Goal: Task Accomplishment & Management: Manage account settings

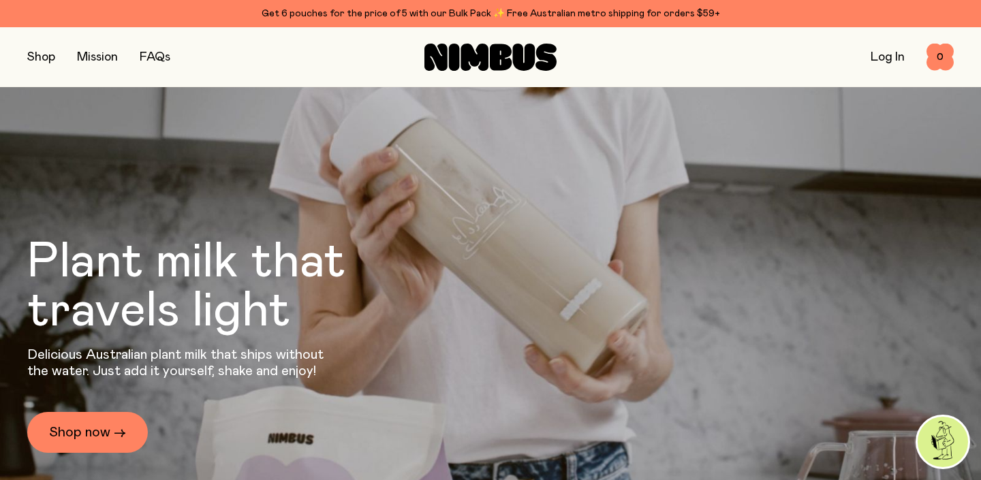
click at [894, 59] on link "Log In" at bounding box center [888, 57] width 34 height 12
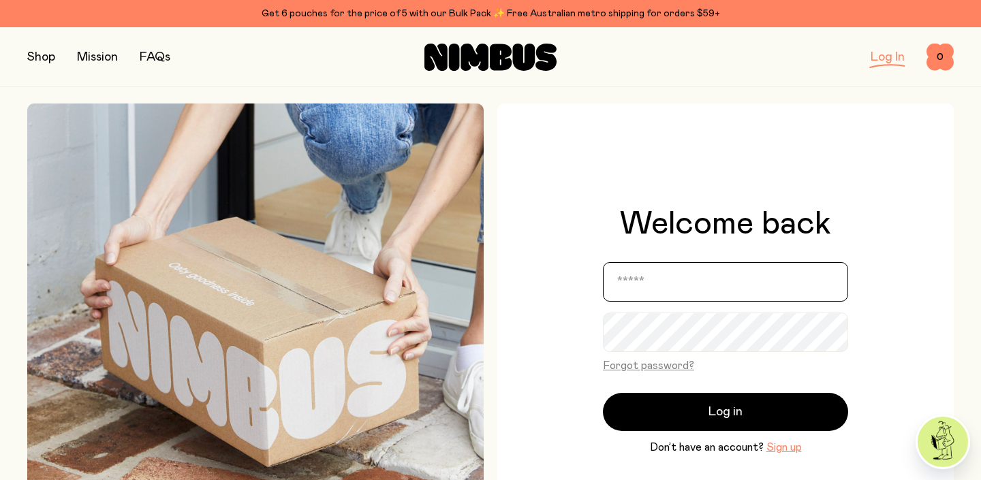
type input "**********"
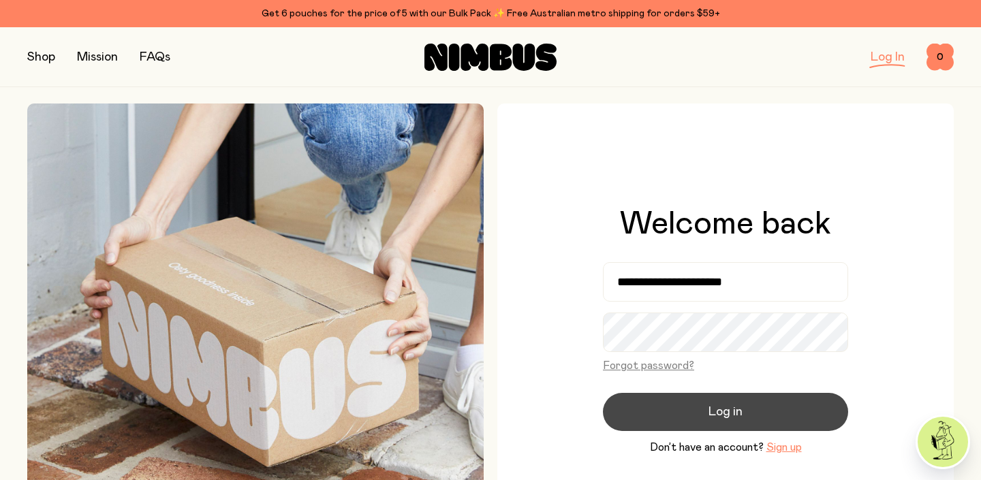
click at [774, 414] on button "Log in" at bounding box center [725, 412] width 245 height 38
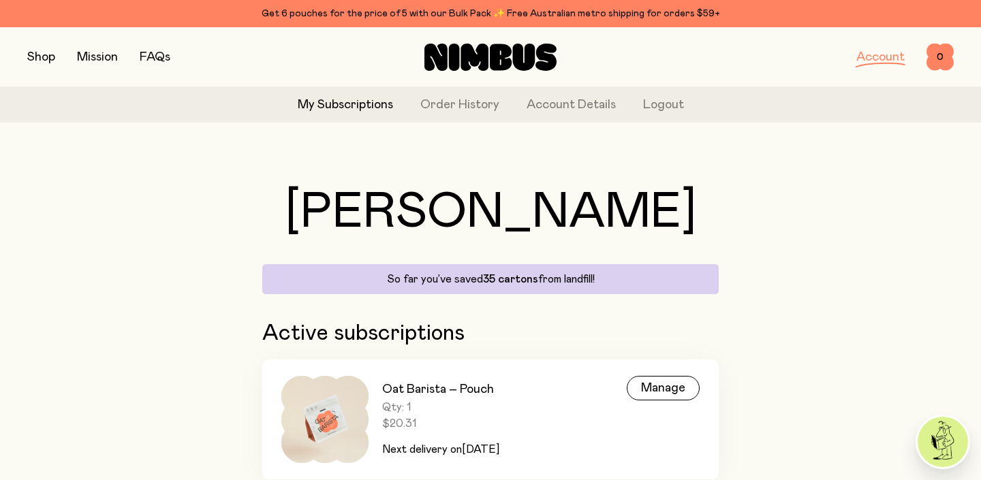
scroll to position [54, 0]
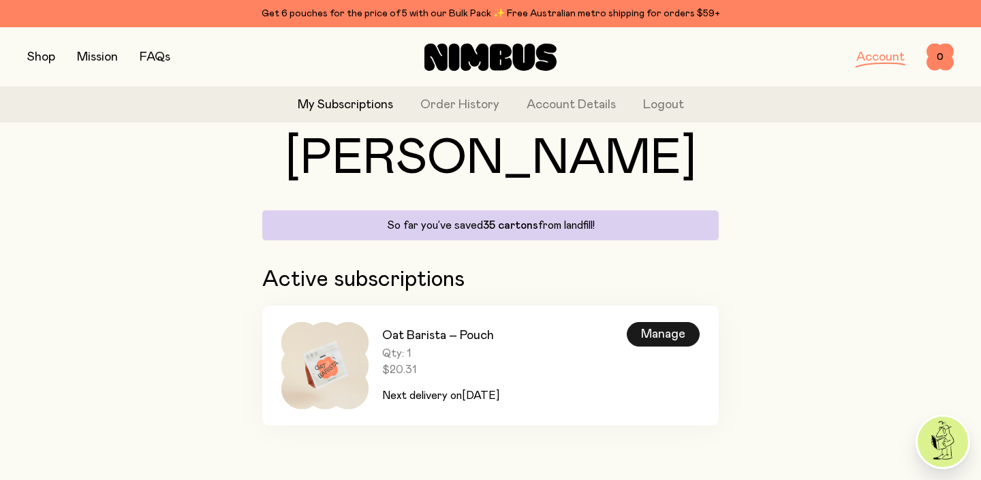
click at [652, 343] on div "Manage" at bounding box center [663, 334] width 73 height 25
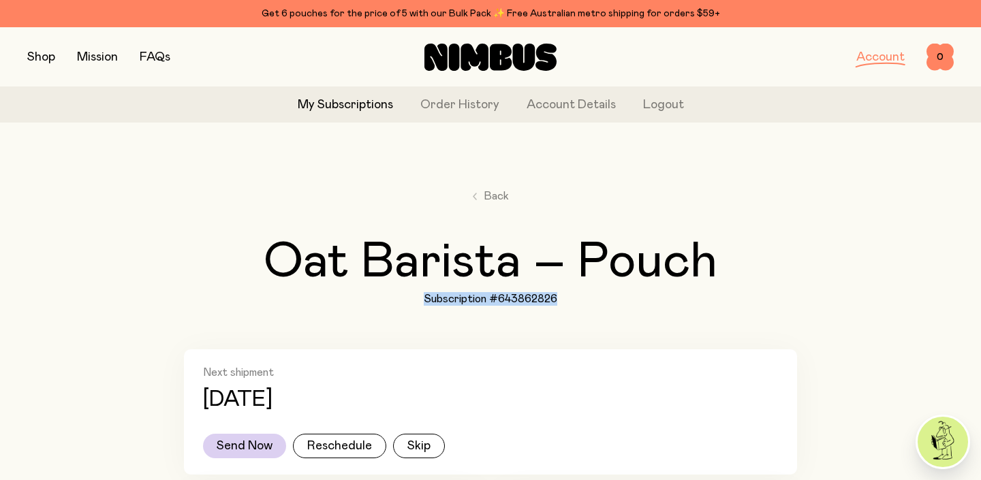
drag, startPoint x: 425, startPoint y: 294, endPoint x: 559, endPoint y: 297, distance: 133.5
click at [559, 297] on div "Back Oat Barista – Pouch Subscription #643862826" at bounding box center [490, 247] width 613 height 118
copy h1 "Subscription #643862826"
click at [160, 57] on link "FAQs" at bounding box center [155, 57] width 31 height 12
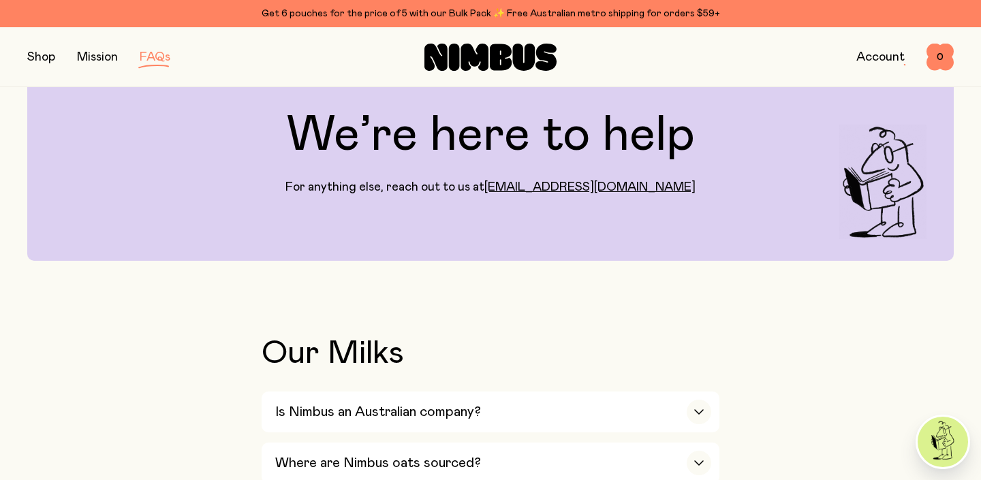
scroll to position [47, 0]
